Goal: Find specific page/section: Find specific page/section

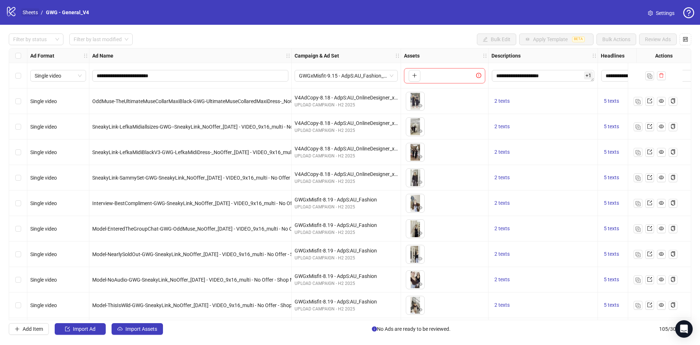
click at [26, 12] on link "Sheets" at bounding box center [30, 12] width 18 height 8
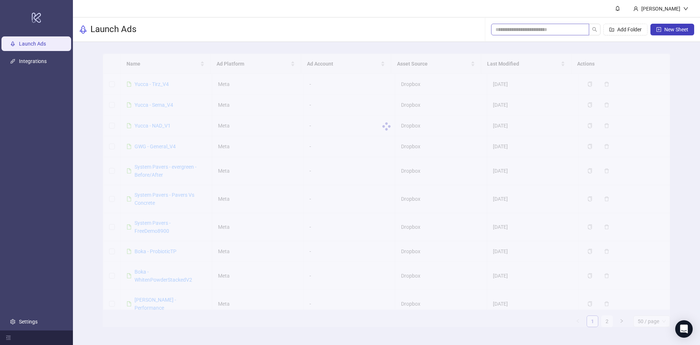
click at [423, 35] on span at bounding box center [540, 30] width 98 height 12
click at [423, 27] on input "search" at bounding box center [536, 30] width 83 height 8
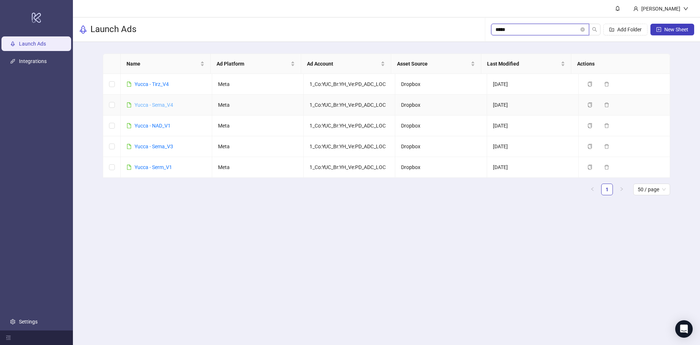
type input "*****"
click at [152, 149] on link "Yucca - Sema_V3" at bounding box center [153, 147] width 39 height 6
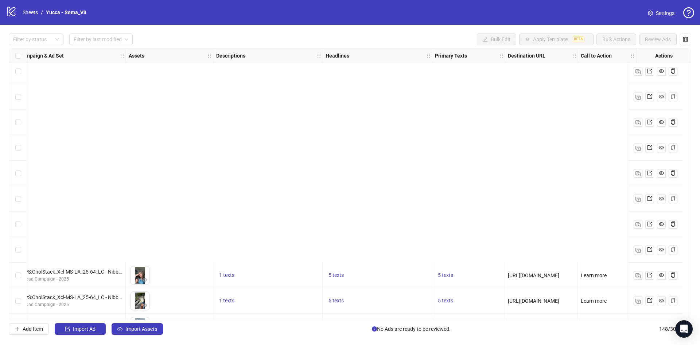
scroll to position [3521, 244]
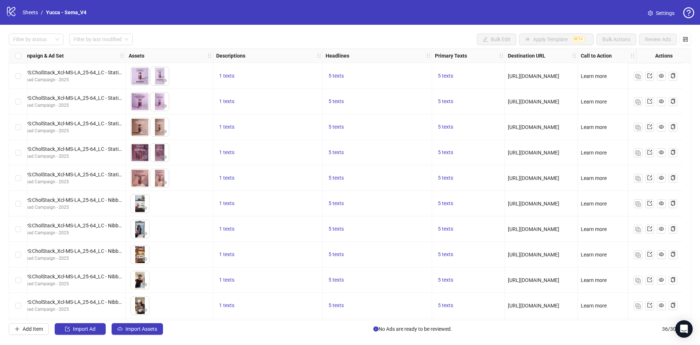
scroll to position [664, 244]
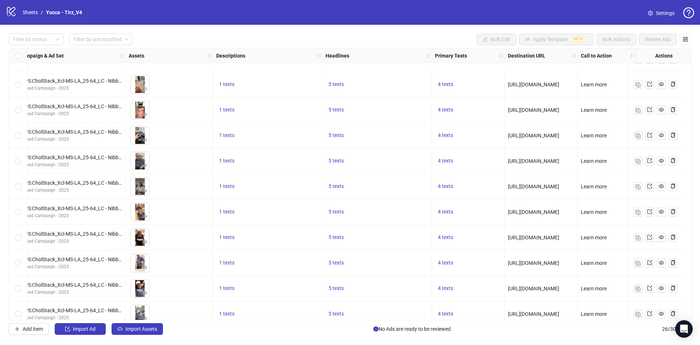
scroll to position [409, 227]
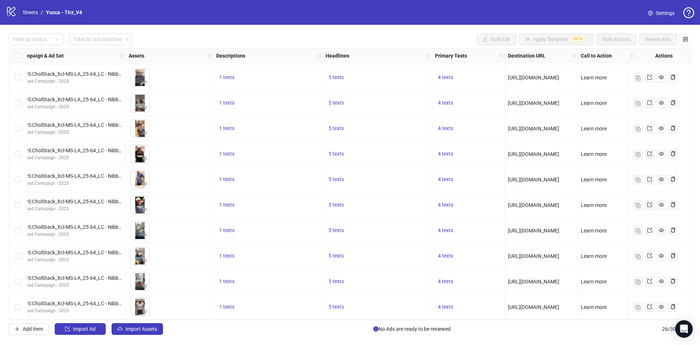
click at [35, 14] on link "Sheets" at bounding box center [30, 12] width 18 height 8
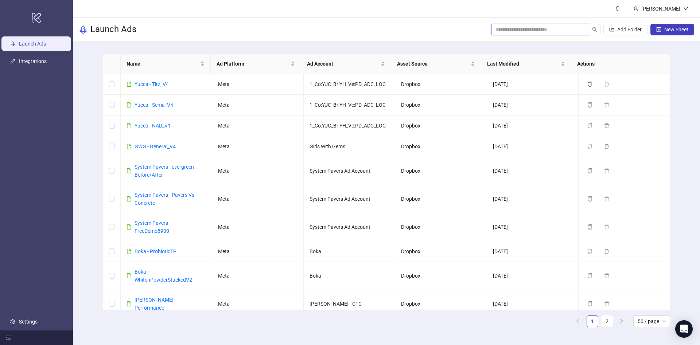
click at [571, 28] on input "search" at bounding box center [536, 30] width 83 height 8
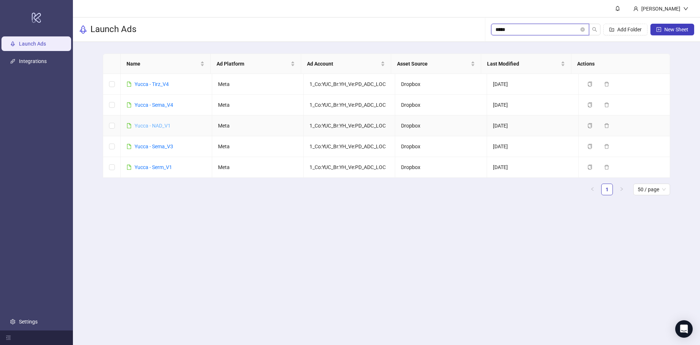
type input "*****"
click at [166, 168] on link "Yucca - Serm_V1" at bounding box center [153, 167] width 38 height 6
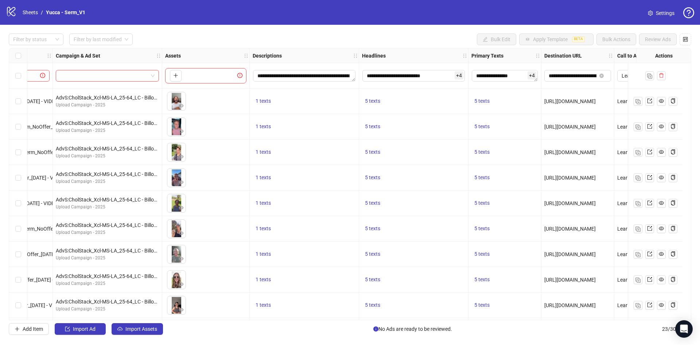
scroll to position [0, 227]
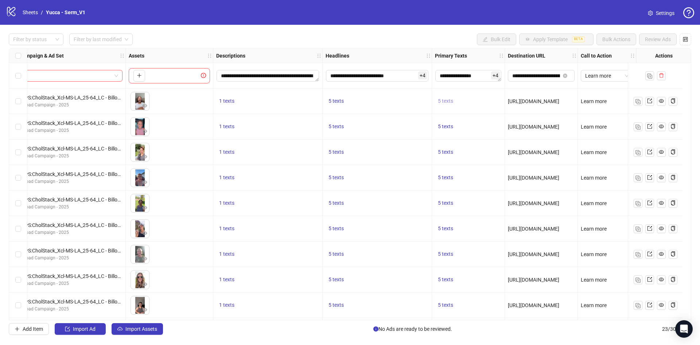
click at [441, 102] on span "5 texts" at bounding box center [445, 101] width 15 height 6
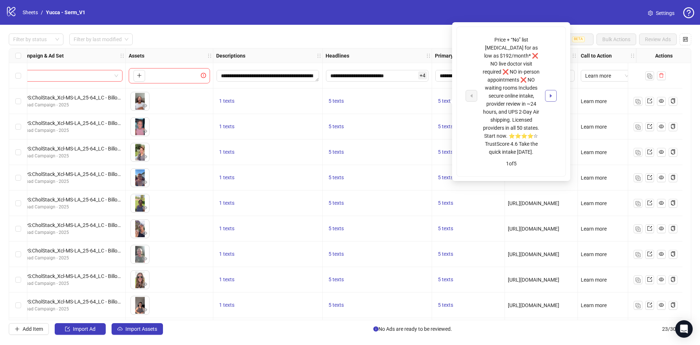
click at [549, 95] on icon "caret-right" at bounding box center [550, 95] width 5 height 5
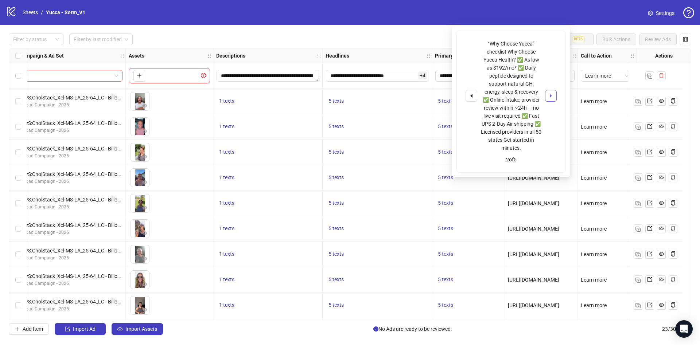
click at [549, 95] on icon "caret-right" at bounding box center [550, 95] width 5 height 5
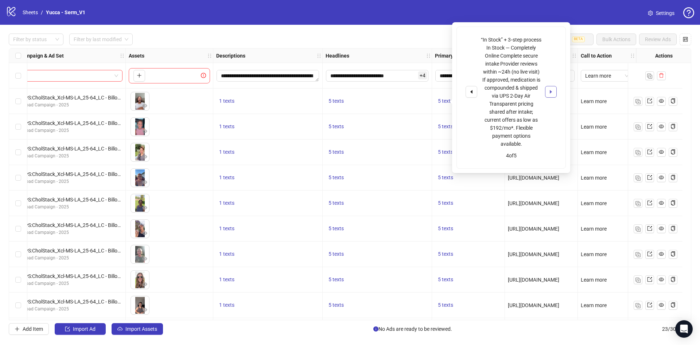
click at [549, 94] on icon "caret-right" at bounding box center [550, 91] width 5 height 5
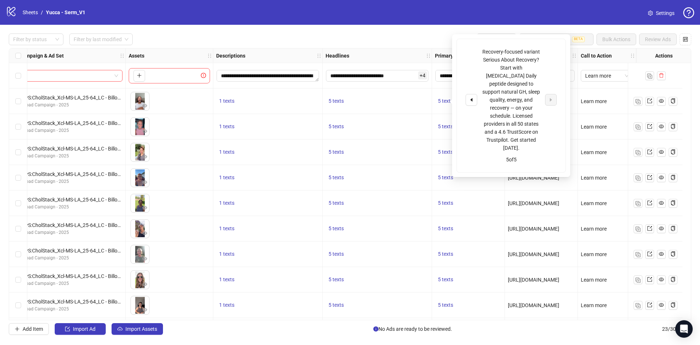
click at [259, 148] on div "1 texts" at bounding box center [267, 152] width 103 height 9
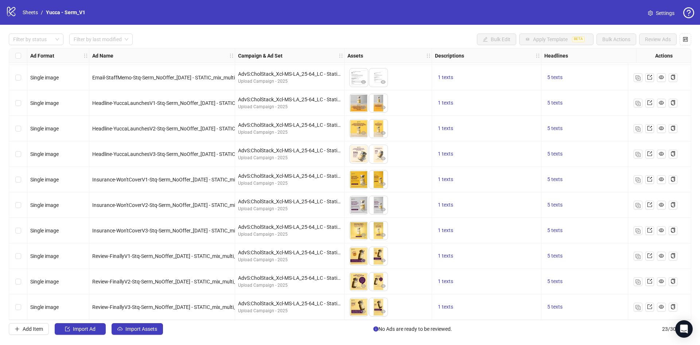
scroll to position [333, 0]
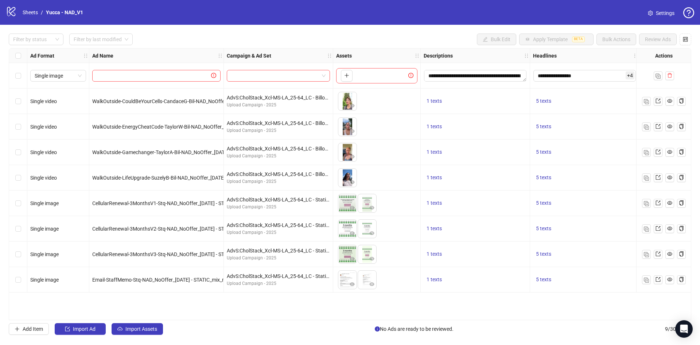
click at [536, 321] on div "**********" at bounding box center [350, 184] width 700 height 319
click at [682, 328] on body "**********" at bounding box center [350, 172] width 700 height 345
